Goal: Task Accomplishment & Management: Manage account settings

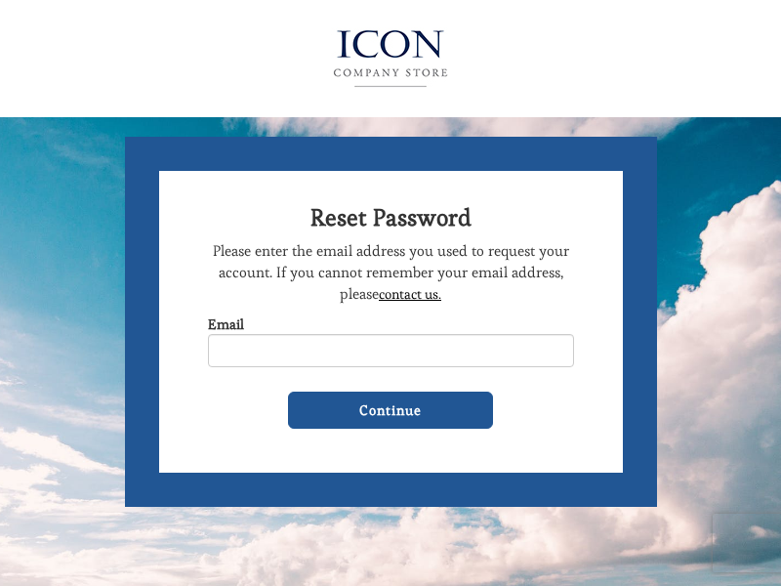
click at [391, 54] on img at bounding box center [390, 59] width 213 height 78
